Goal: Task Accomplishment & Management: Use online tool/utility

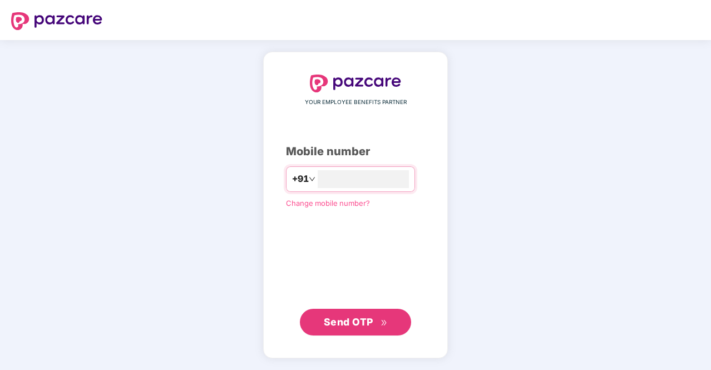
type input "**********"
click at [345, 323] on span "Send OTP" at bounding box center [348, 321] width 49 height 12
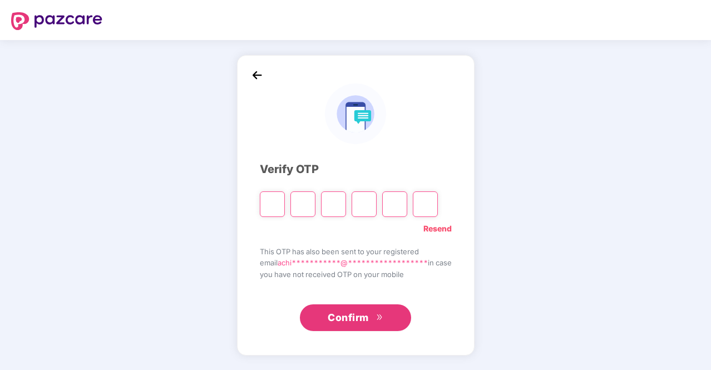
type input "*"
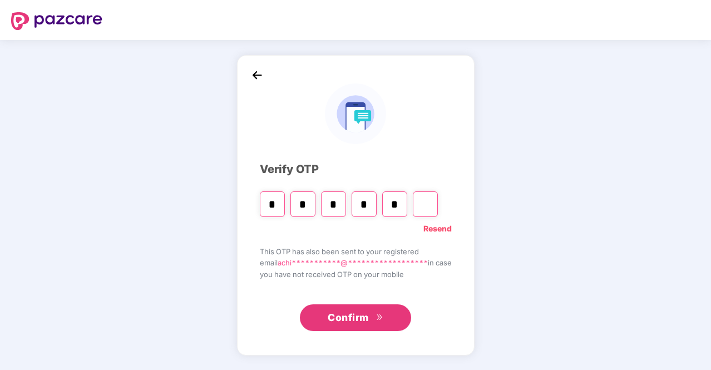
type input "*"
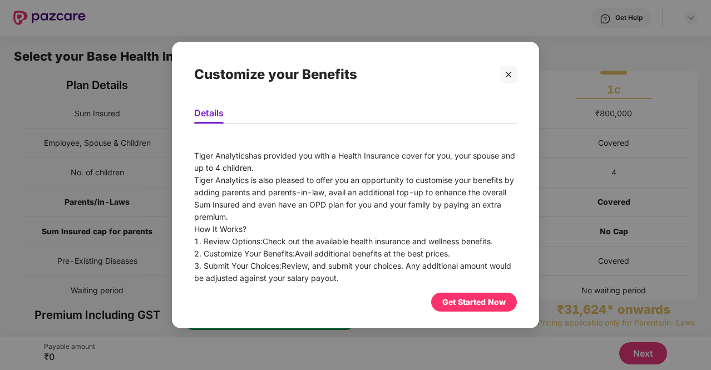
click at [482, 299] on div "Get Started Now" at bounding box center [473, 302] width 63 height 12
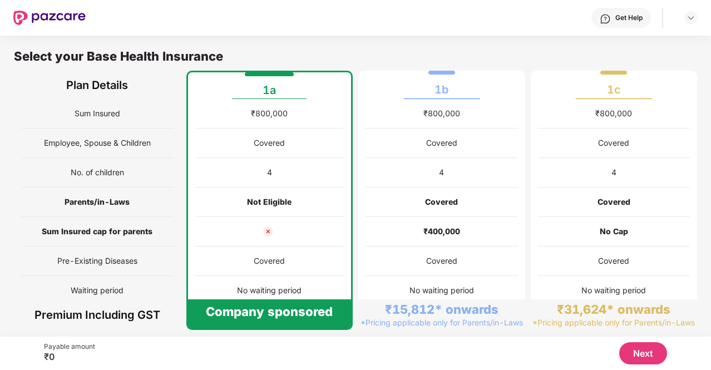
click at [639, 350] on button "Next" at bounding box center [643, 353] width 48 height 22
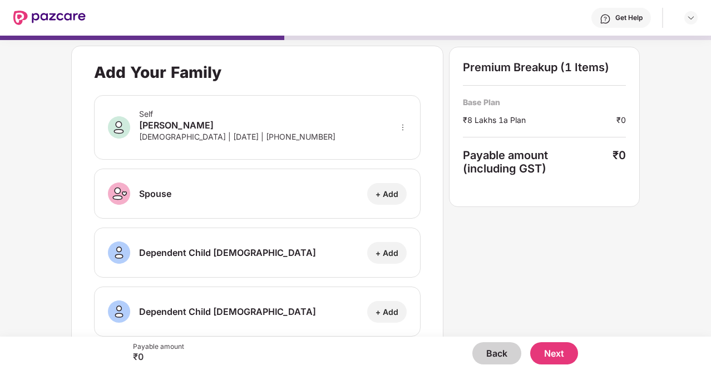
click at [553, 349] on button "Next" at bounding box center [554, 353] width 48 height 22
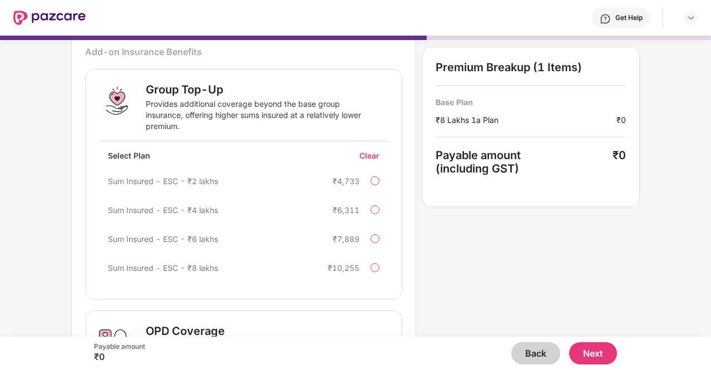
scroll to position [323, 0]
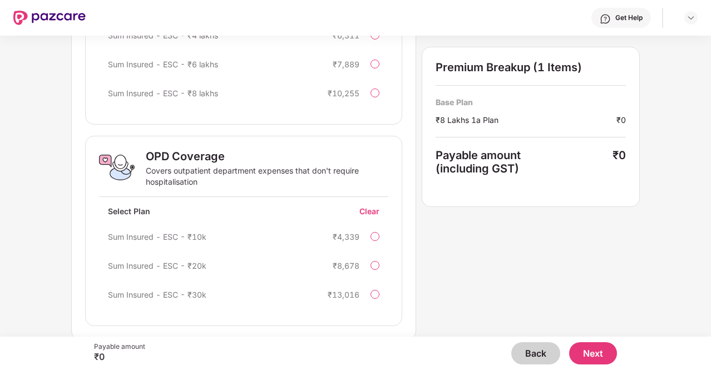
click at [589, 348] on button "Next" at bounding box center [593, 353] width 48 height 22
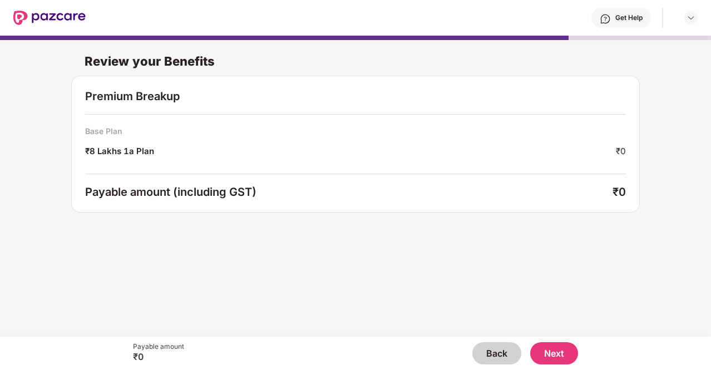
click at [549, 345] on button "Next" at bounding box center [554, 353] width 48 height 22
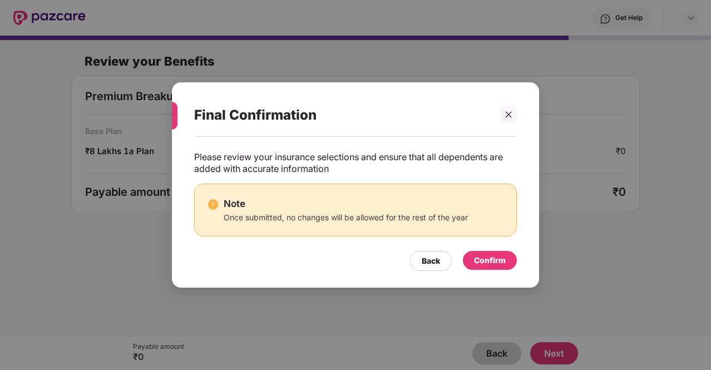
click at [500, 258] on div "Confirm" at bounding box center [490, 260] width 32 height 12
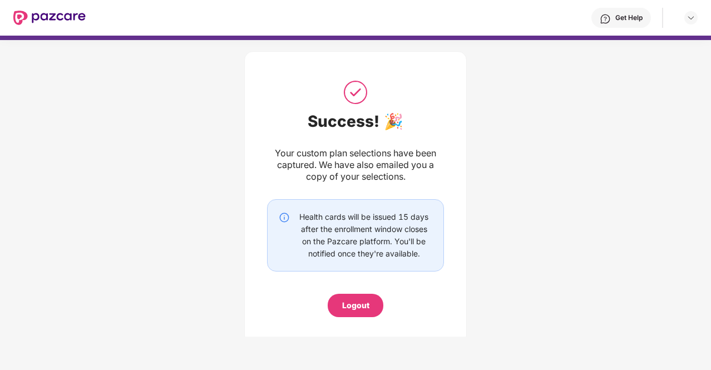
click at [358, 299] on div "Logout" at bounding box center [355, 305] width 27 height 12
